Goal: Task Accomplishment & Management: Manage account settings

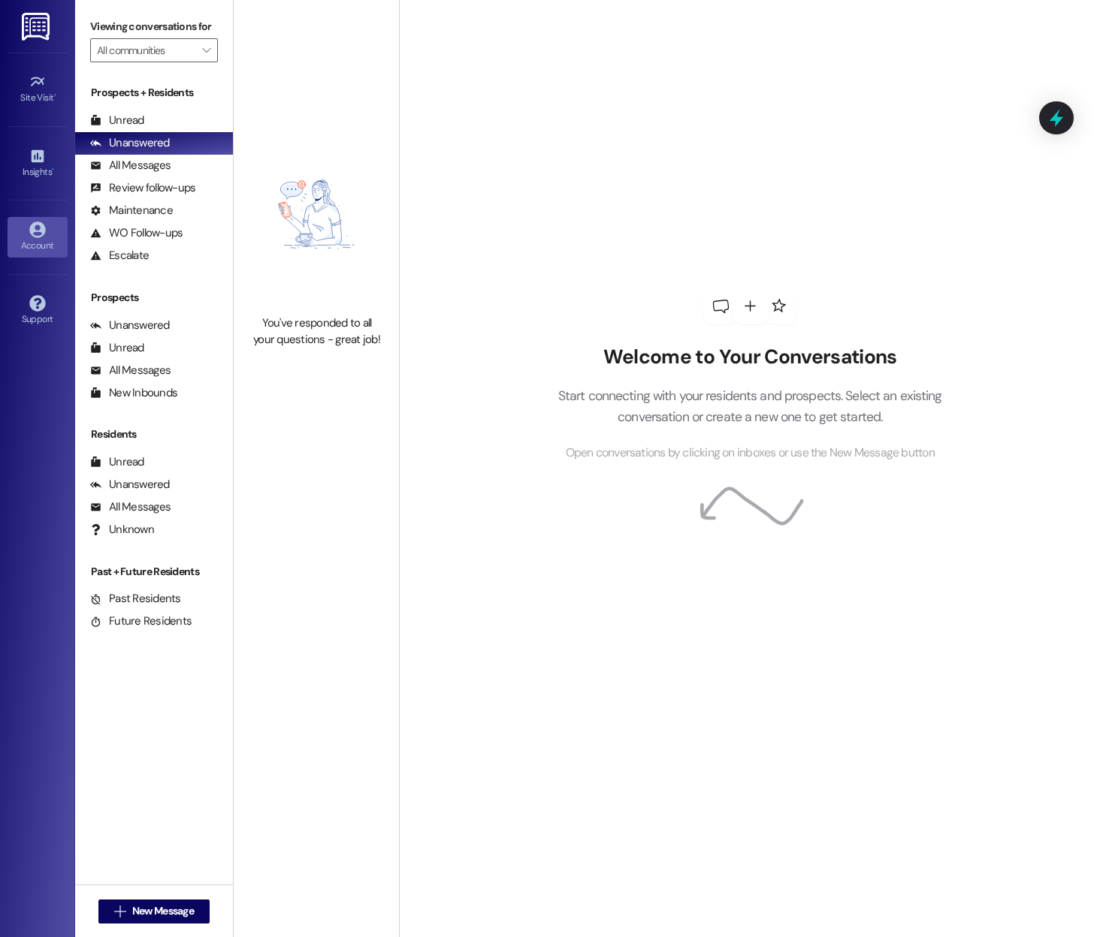
click at [32, 243] on div "Account" at bounding box center [37, 245] width 75 height 15
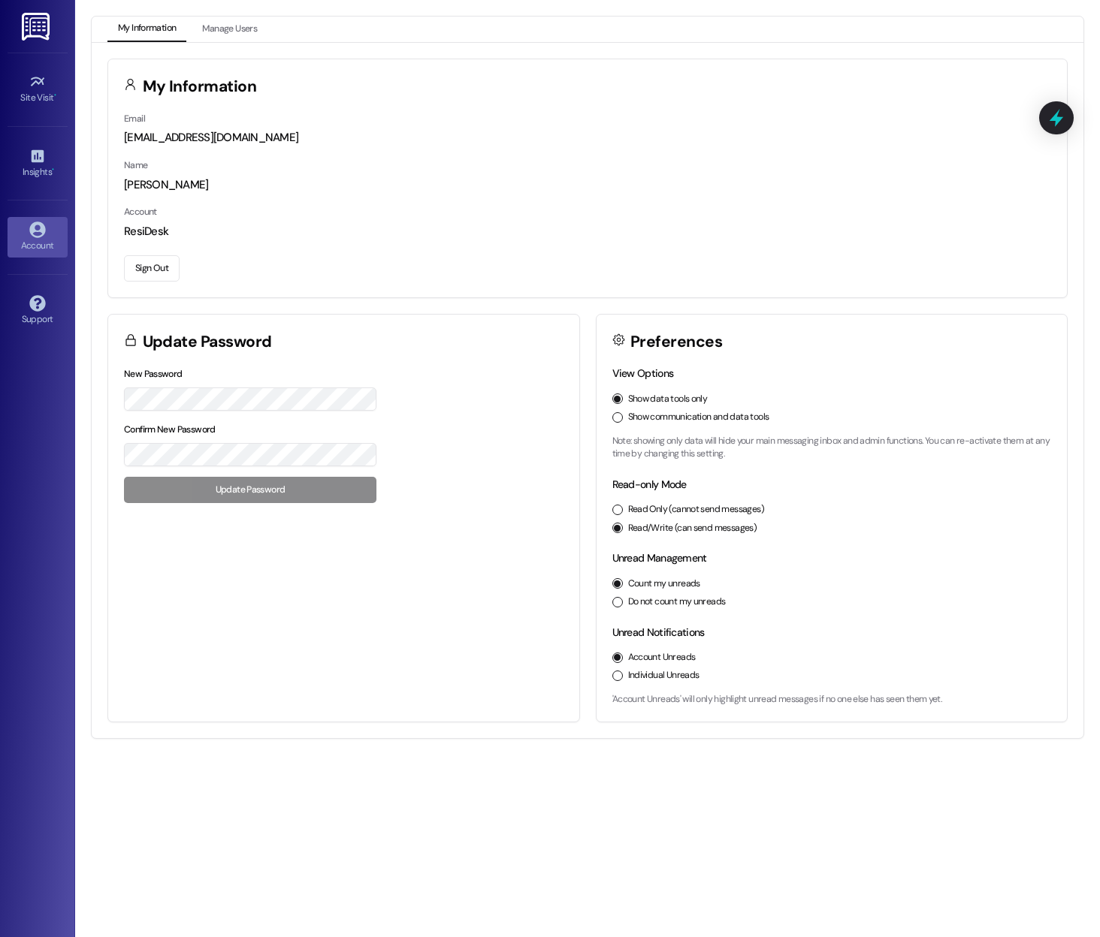
click at [157, 257] on button "Sign Out" at bounding box center [152, 268] width 56 height 26
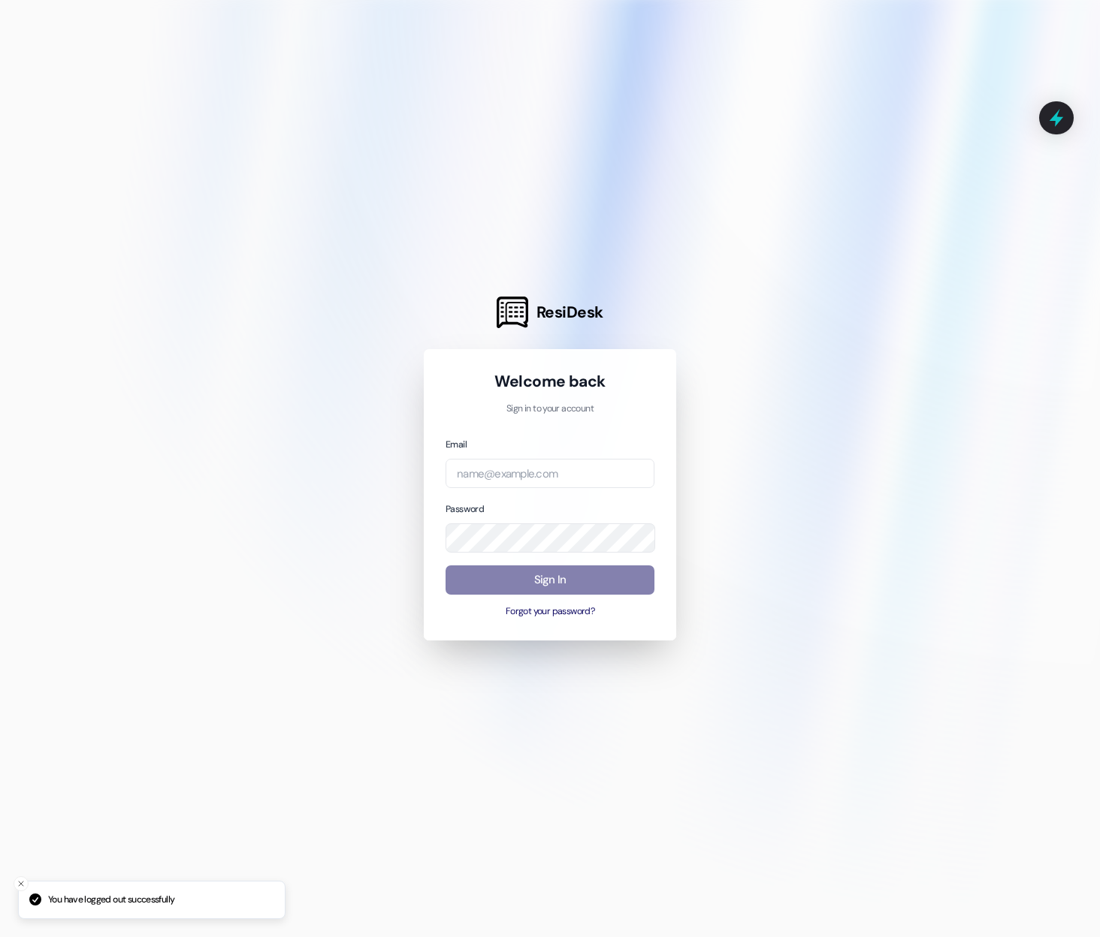
click at [157, 280] on div at bounding box center [550, 468] width 1100 height 937
click at [564, 472] on input "email" at bounding box center [549, 473] width 209 height 29
click at [641, 480] on body "ResiDesk Welcome back Sign in to your account Email [PERSON_NAME] Password Sign…" at bounding box center [550, 468] width 1100 height 937
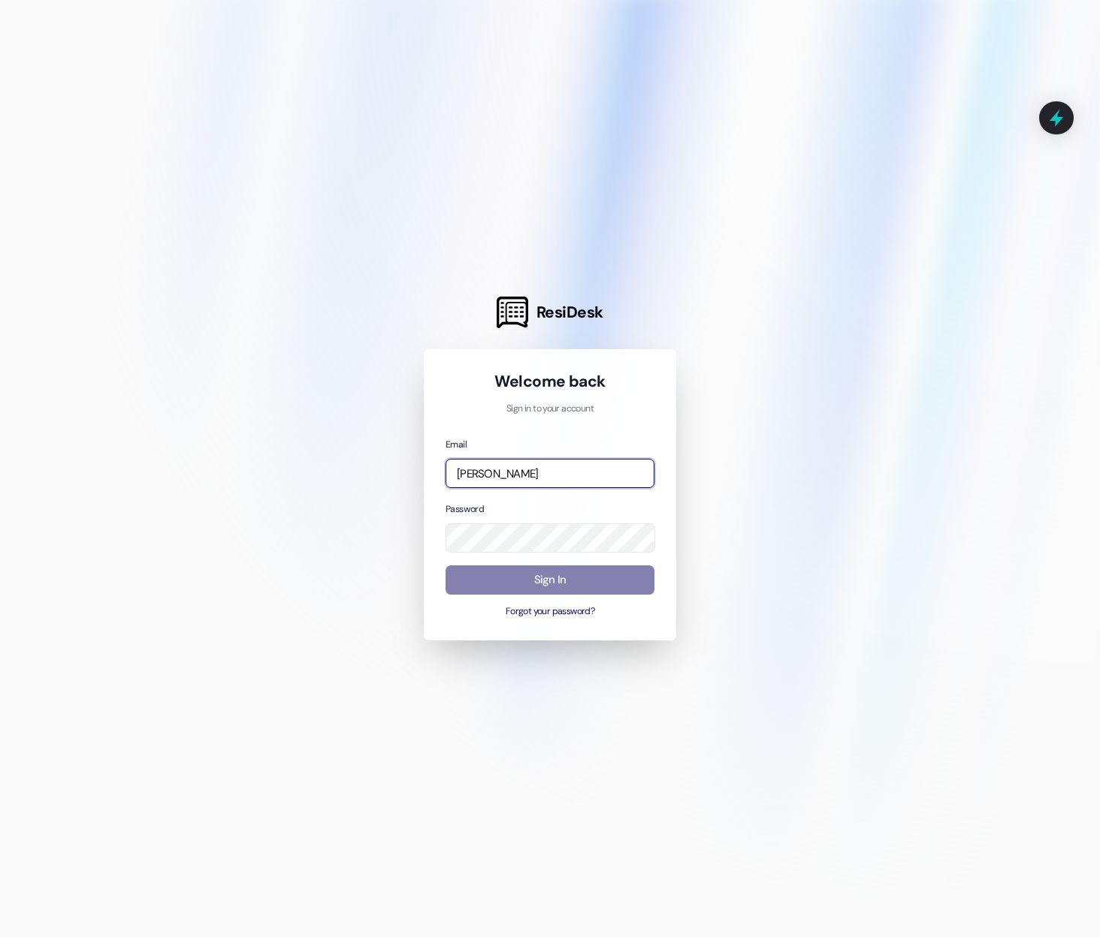
type input "[EMAIL_ADDRESS][PERSON_NAME][PERSON_NAME][DOMAIN_NAME]"
